Goal: Navigation & Orientation: Find specific page/section

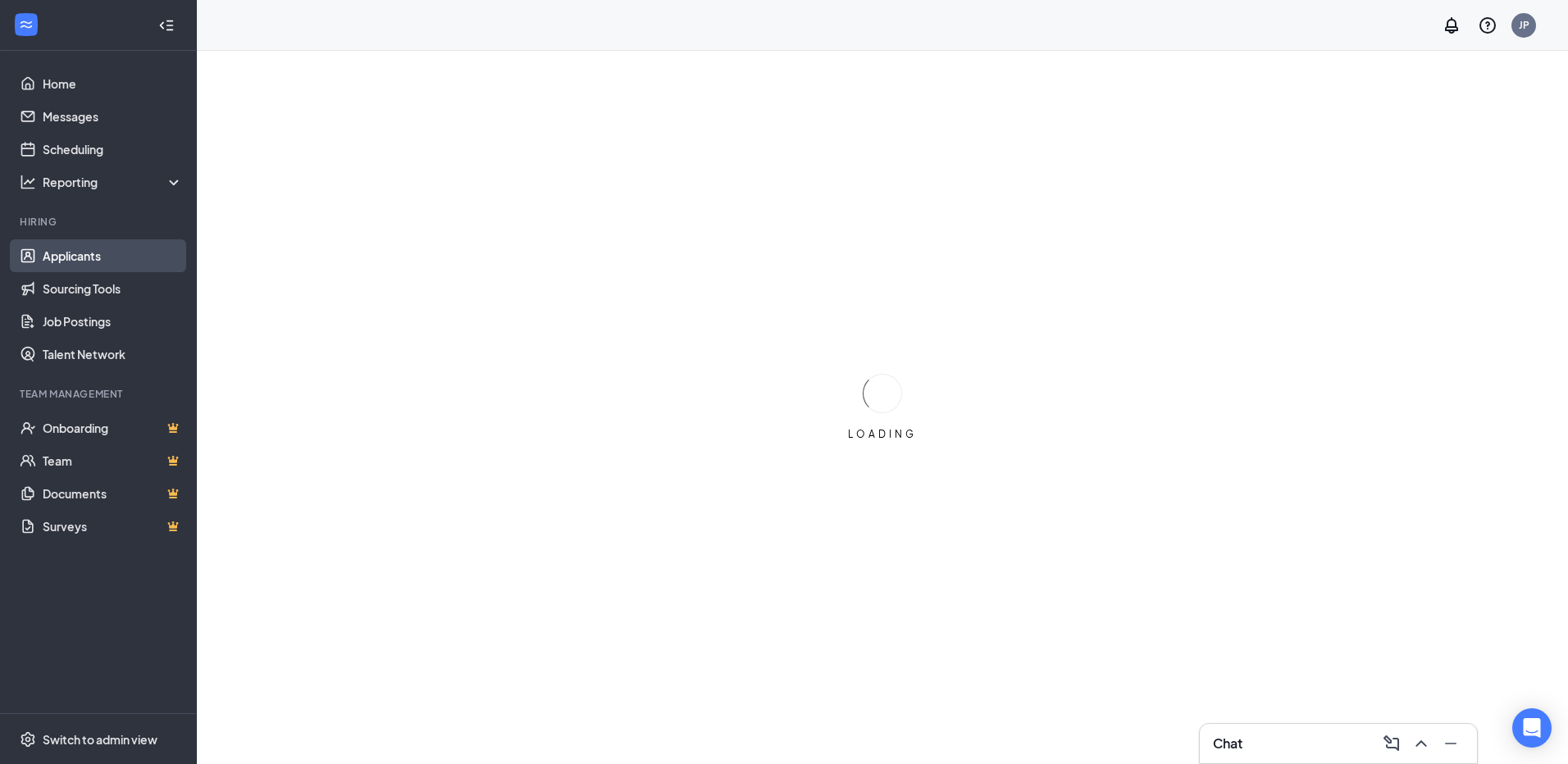
click at [56, 261] on link "Applicants" at bounding box center [113, 256] width 141 height 33
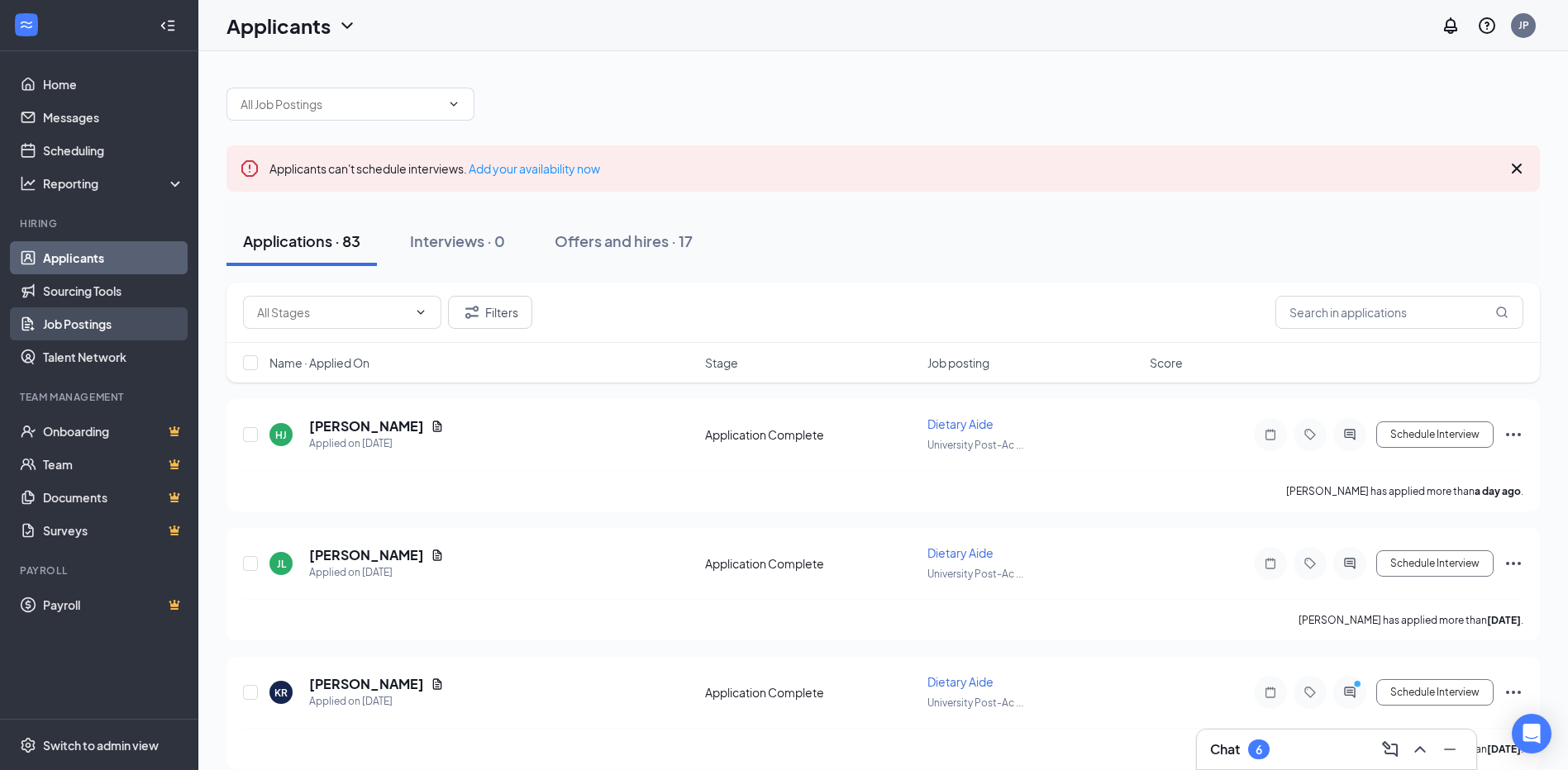
click at [61, 327] on link "Job Postings" at bounding box center [114, 324] width 142 height 33
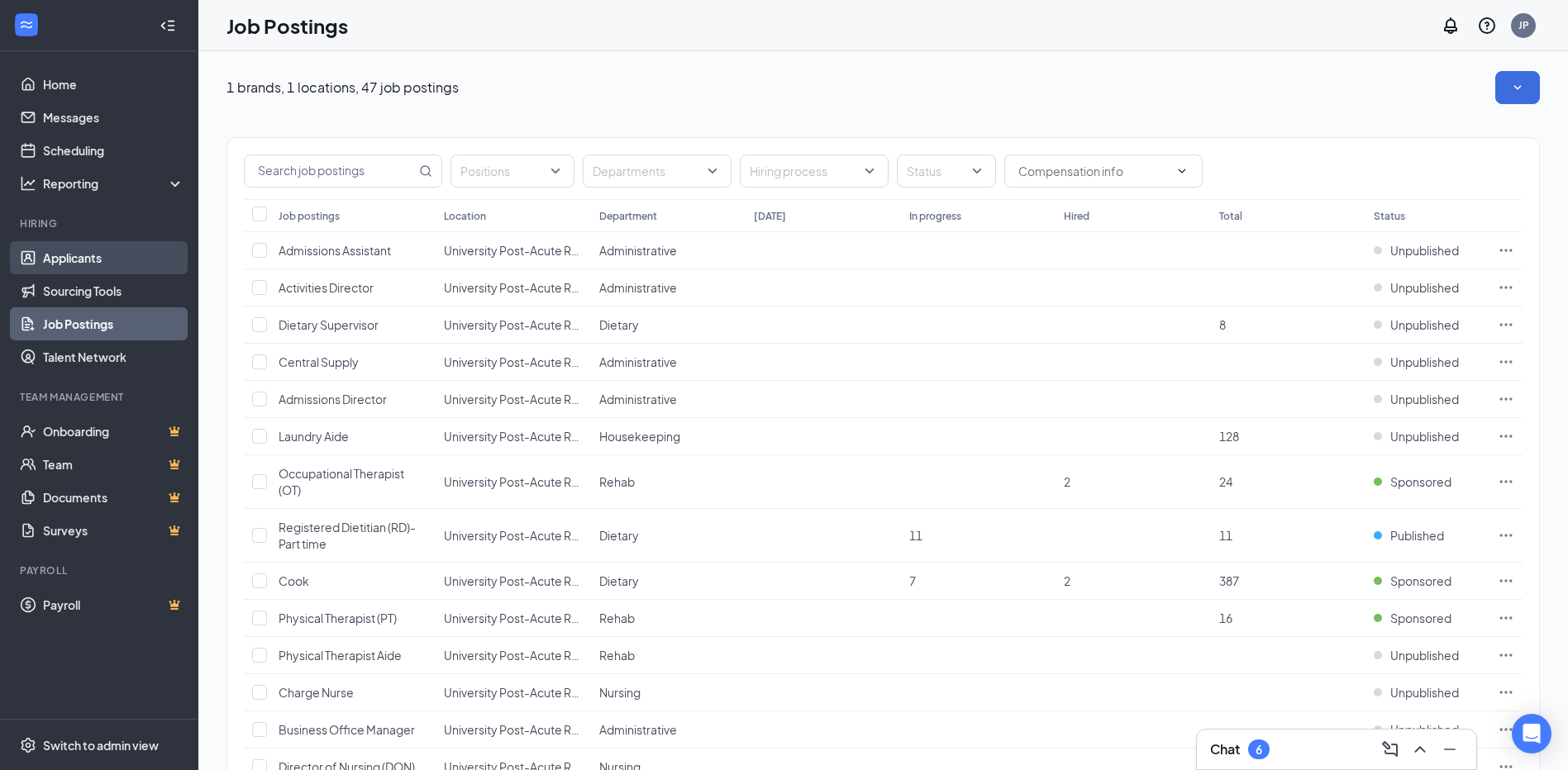
click at [68, 259] on link "Applicants" at bounding box center [114, 258] width 142 height 33
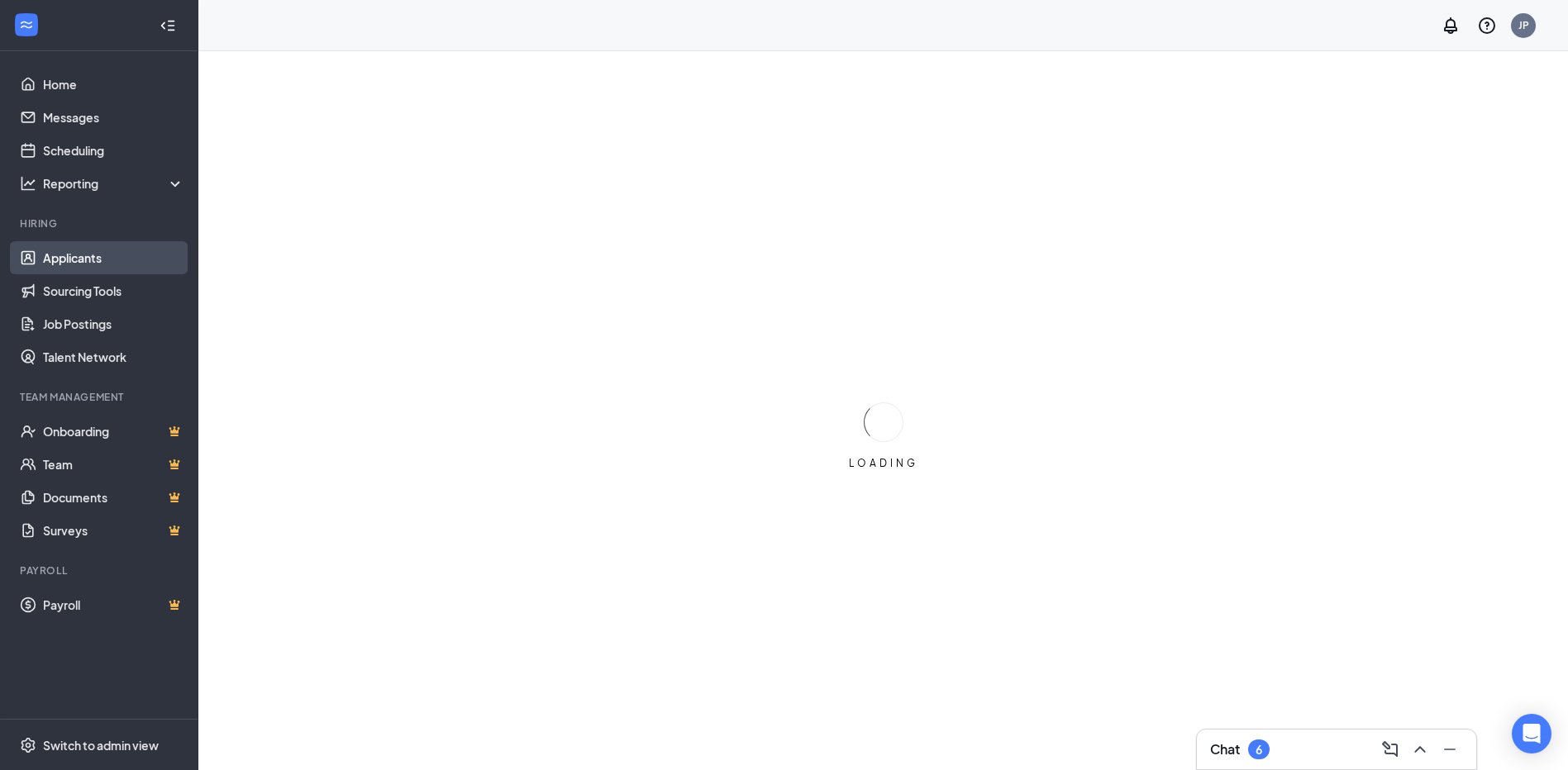
click at [57, 262] on link "Applicants" at bounding box center [114, 258] width 142 height 33
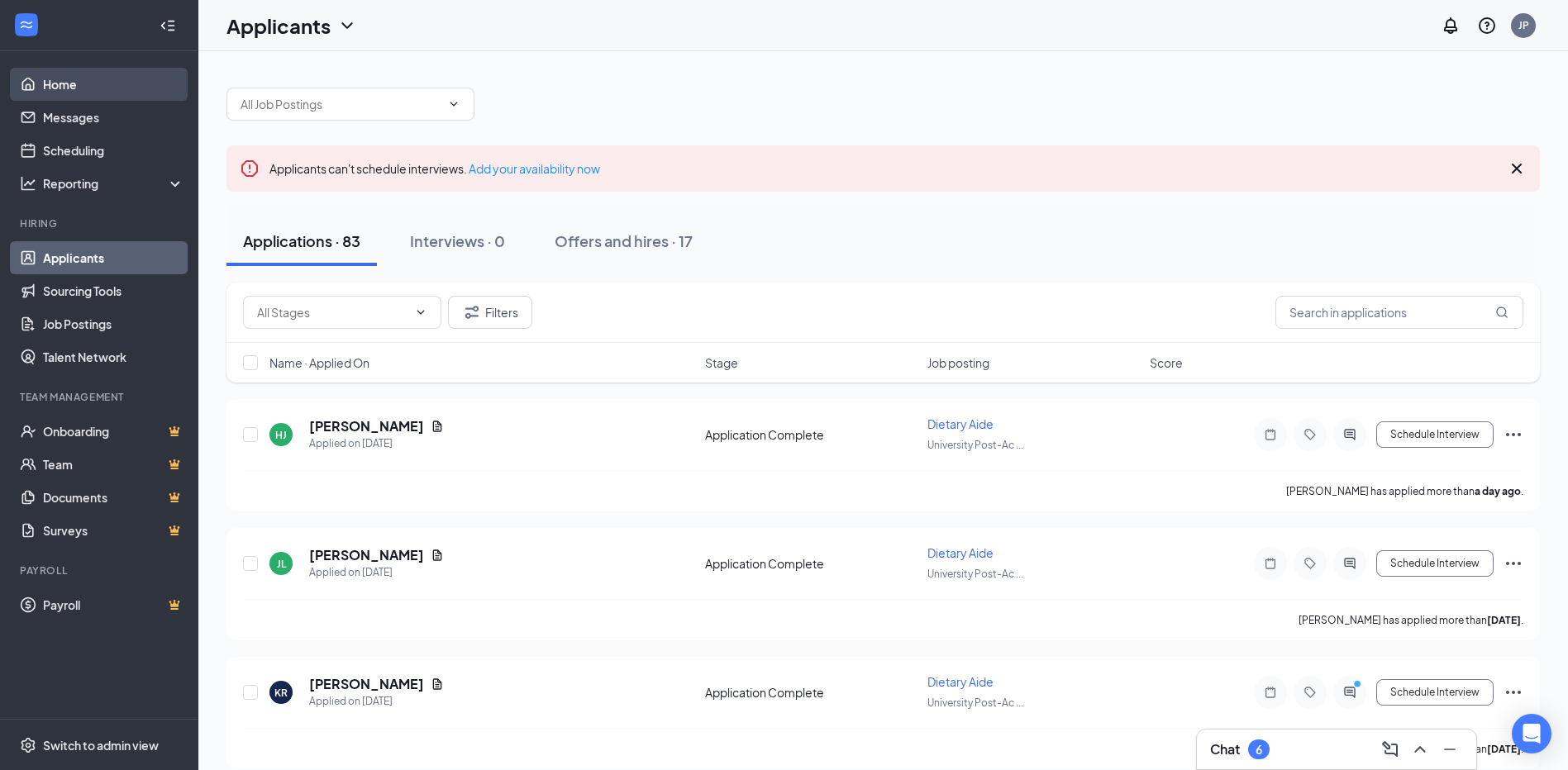
click at [58, 85] on link "Home" at bounding box center [114, 85] width 142 height 33
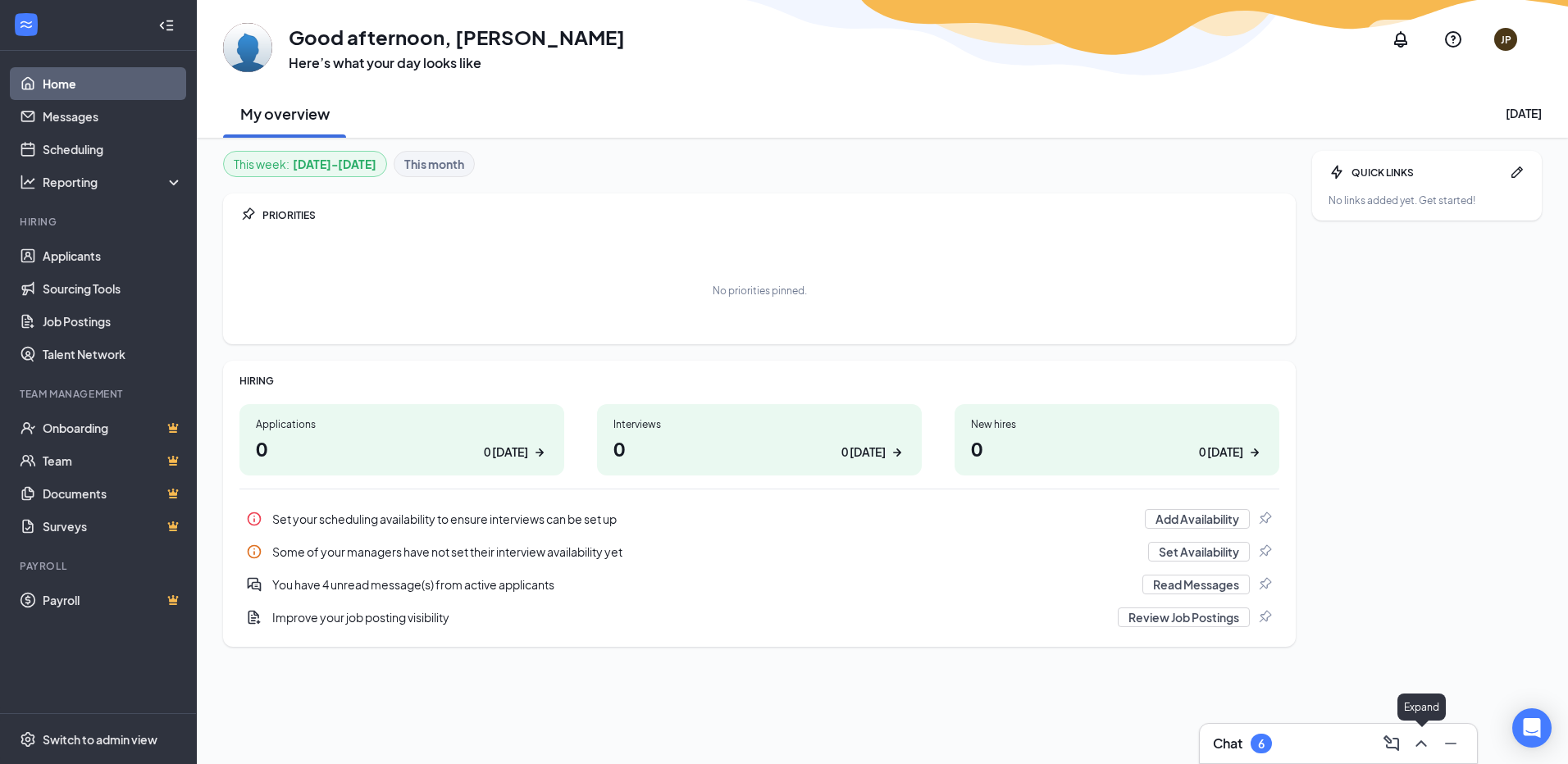
click at [1427, 746] on icon "ChevronUp" at bounding box center [1421, 744] width 20 height 20
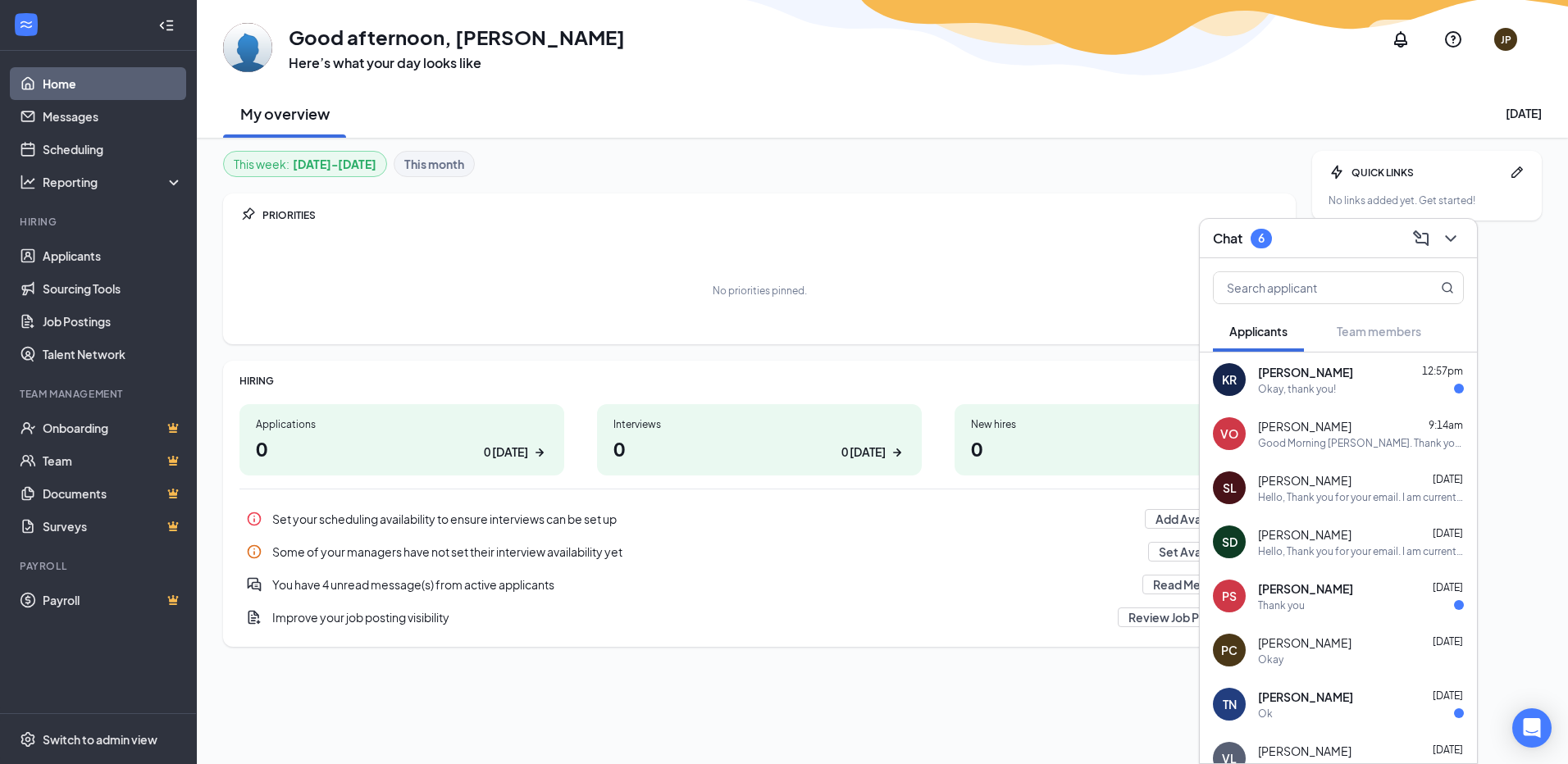
click at [1320, 383] on div "Okay, thank you!" at bounding box center [1297, 388] width 78 height 14
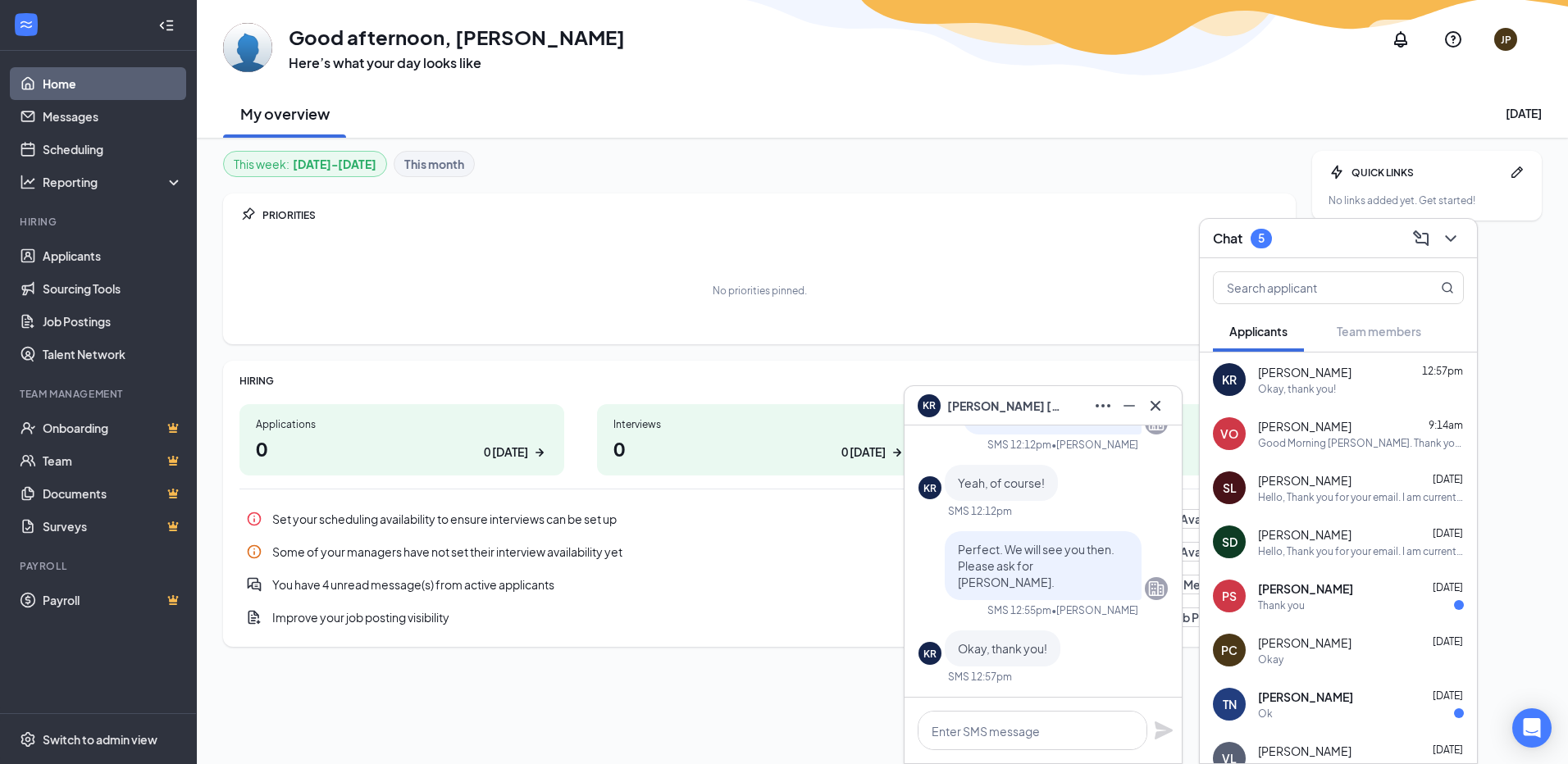
click at [719, 194] on div "PRIORITIES No priorities pinned." at bounding box center [759, 268] width 1073 height 151
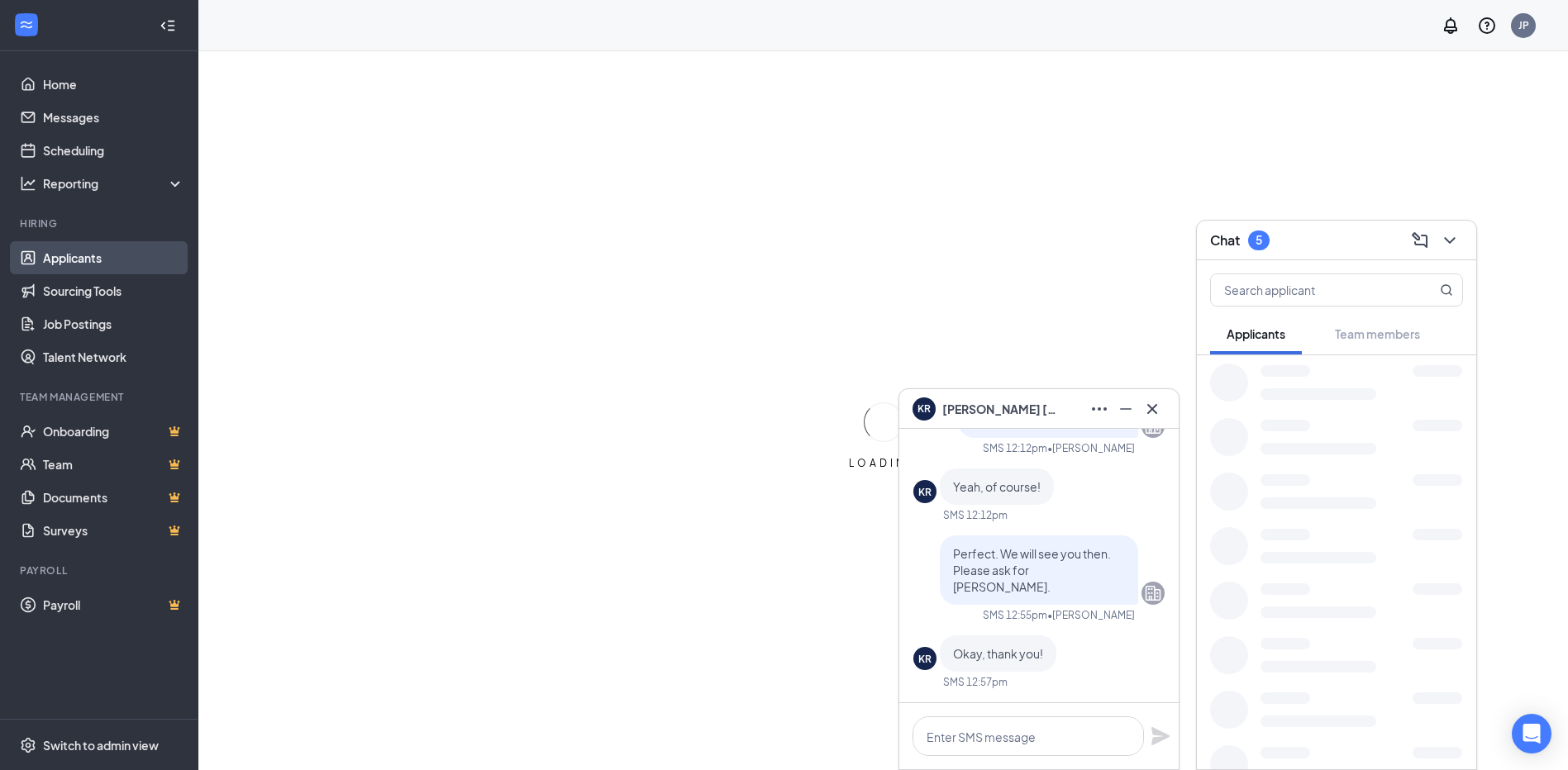
click at [58, 251] on link "Applicants" at bounding box center [114, 258] width 142 height 33
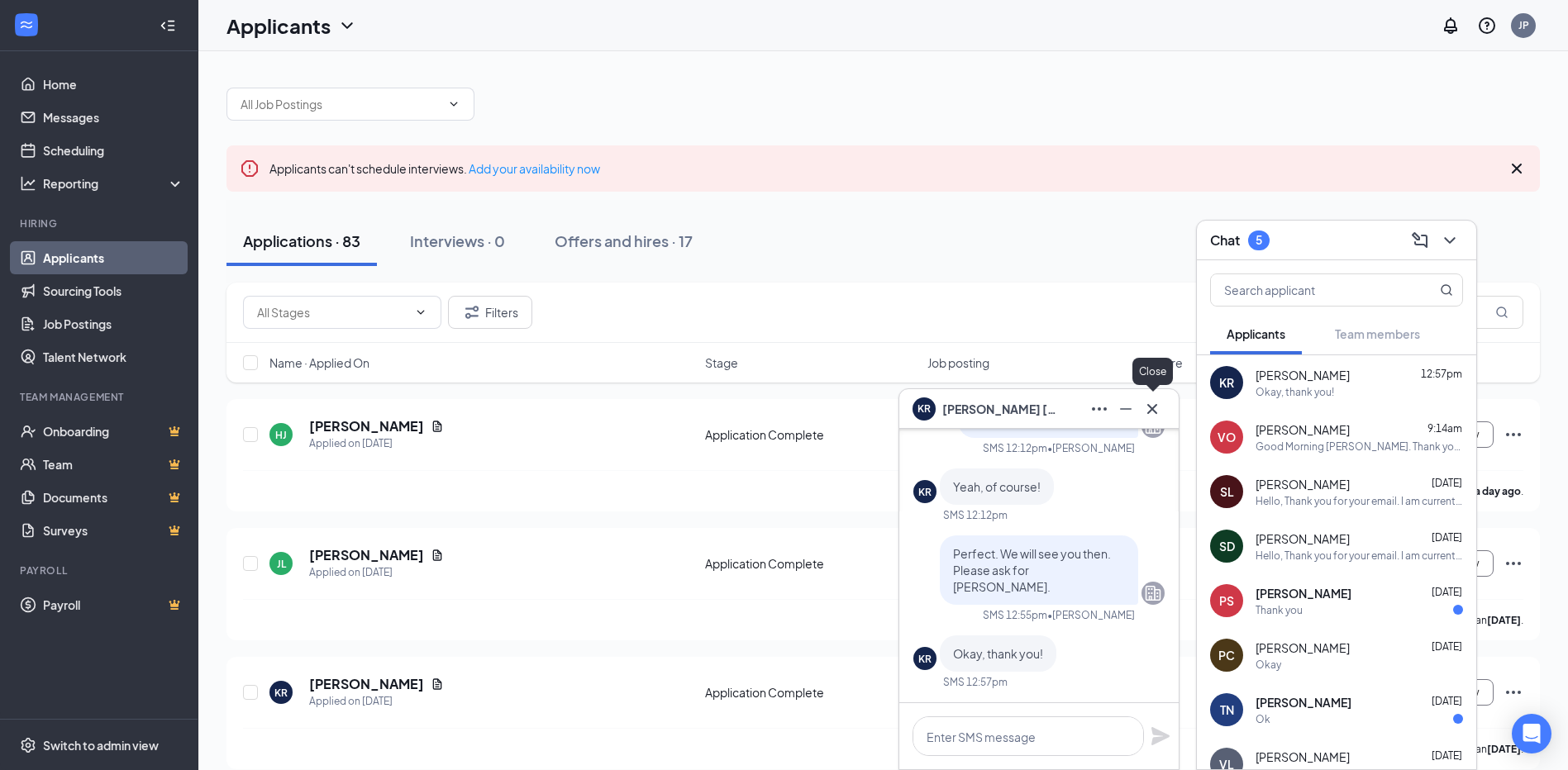
click at [1147, 408] on icon "Cross" at bounding box center [1152, 409] width 20 height 20
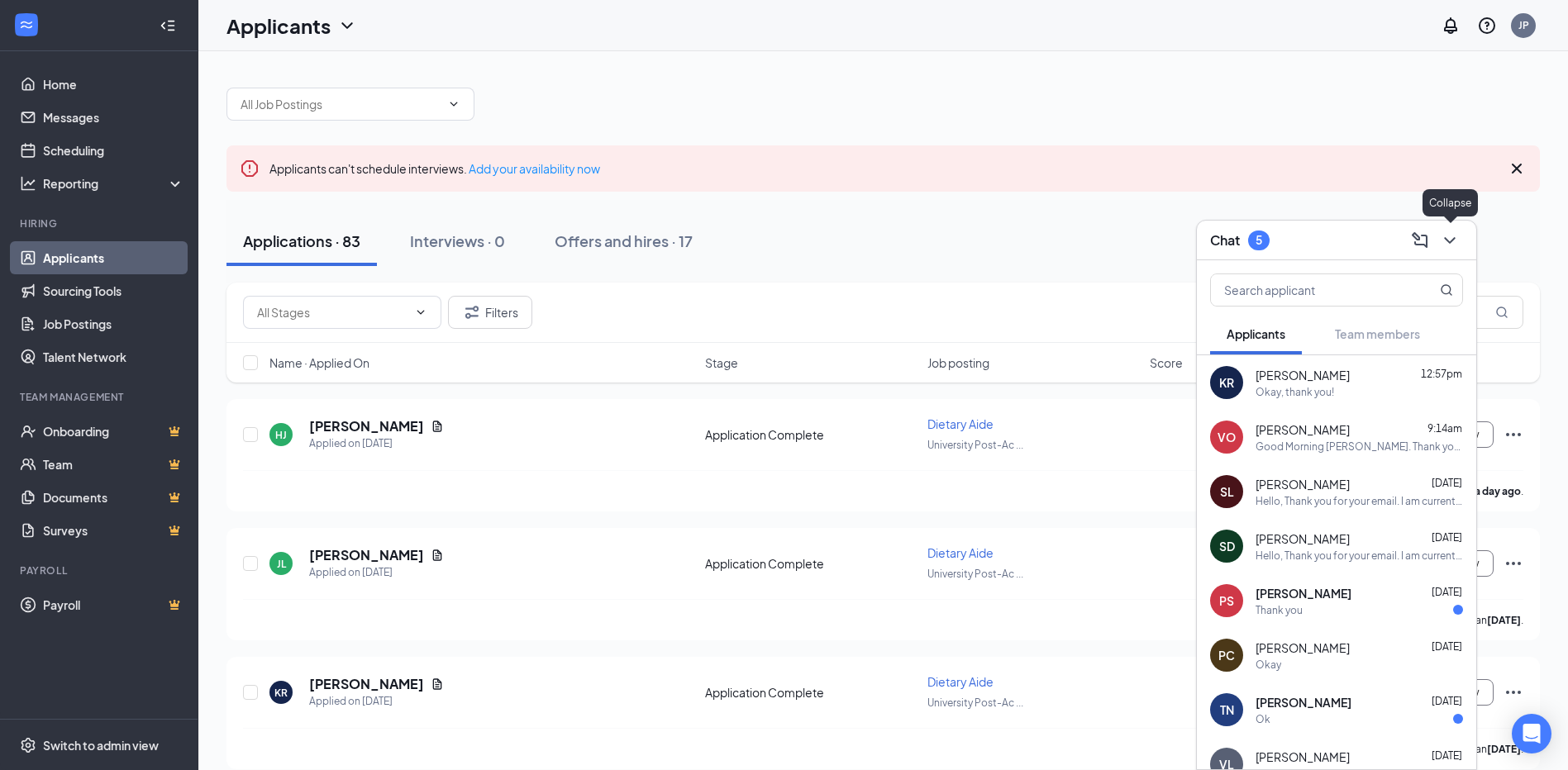
click at [1452, 236] on icon "ChevronDown" at bounding box center [1449, 241] width 20 height 20
